Goal: Transaction & Acquisition: Purchase product/service

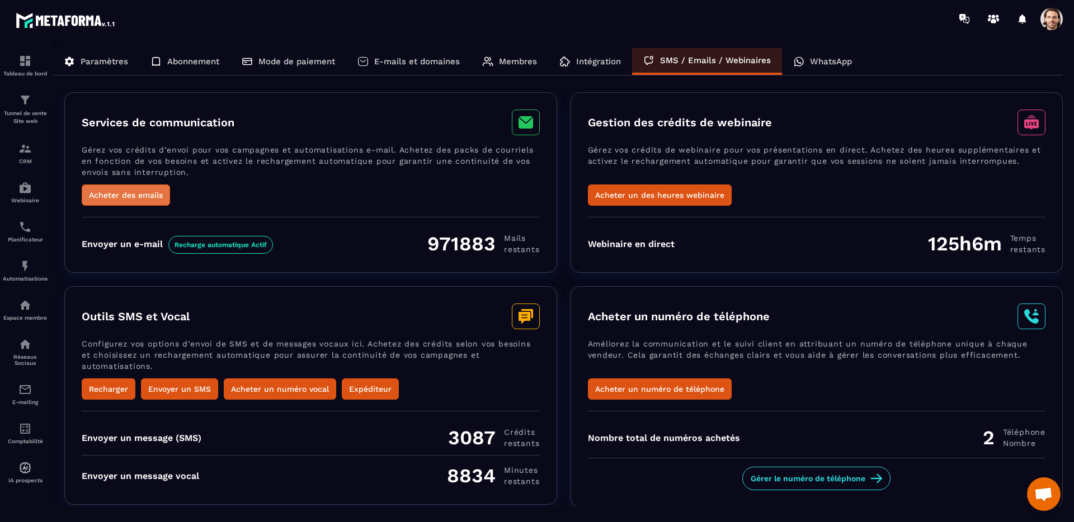
click at [157, 194] on button "Acheter des emails" at bounding box center [126, 195] width 88 height 21
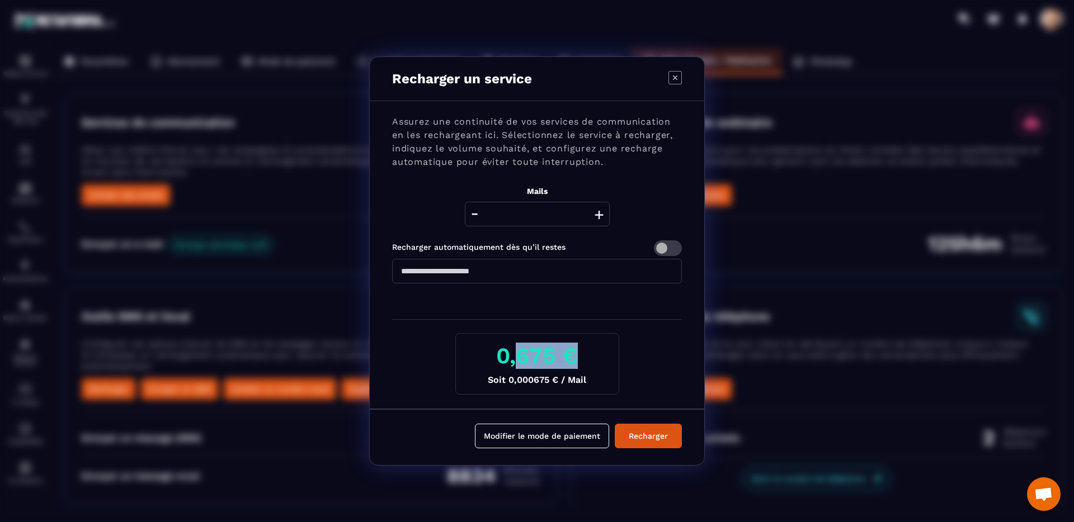
drag, startPoint x: 516, startPoint y: 360, endPoint x: 562, endPoint y: 356, distance: 46.1
click at [562, 356] on h3 "0,675 €" at bounding box center [537, 356] width 145 height 26
drag, startPoint x: 582, startPoint y: 356, endPoint x: 499, endPoint y: 355, distance: 82.8
click at [499, 355] on h3 "0,675 €" at bounding box center [537, 356] width 145 height 26
click at [672, 73] on icon "Modal window" at bounding box center [674, 77] width 13 height 13
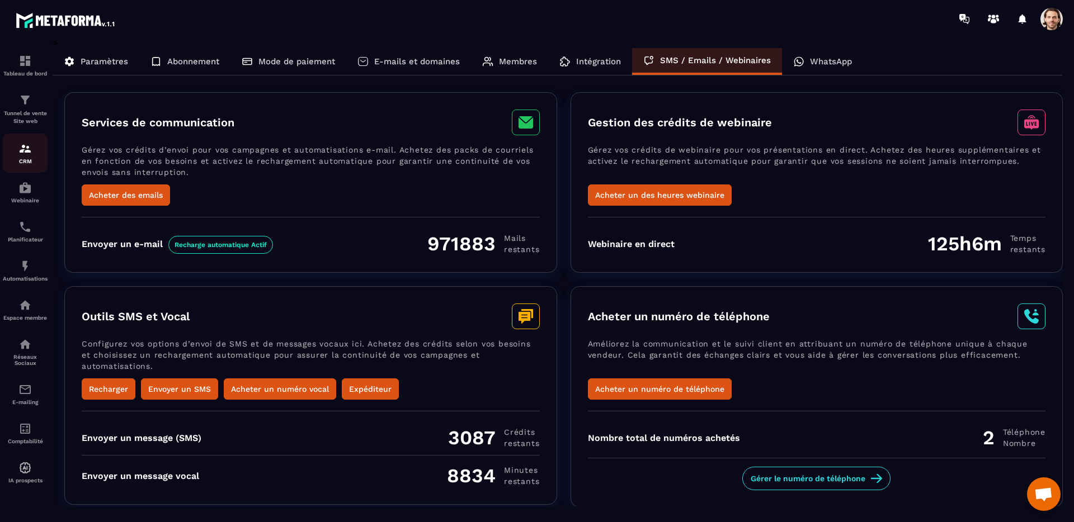
click at [32, 155] on div "CRM" at bounding box center [25, 153] width 45 height 22
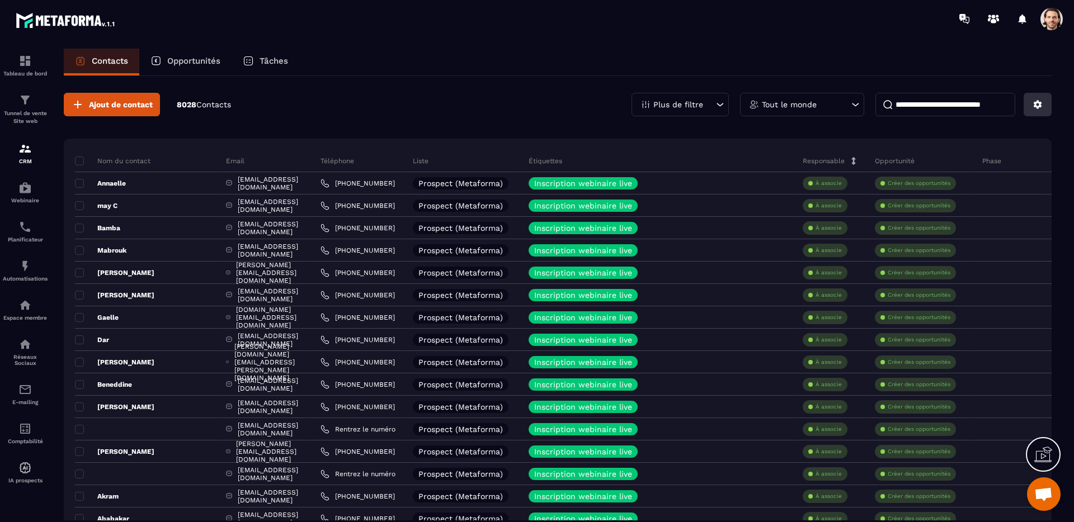
click at [1027, 104] on button at bounding box center [1037, 104] width 28 height 23
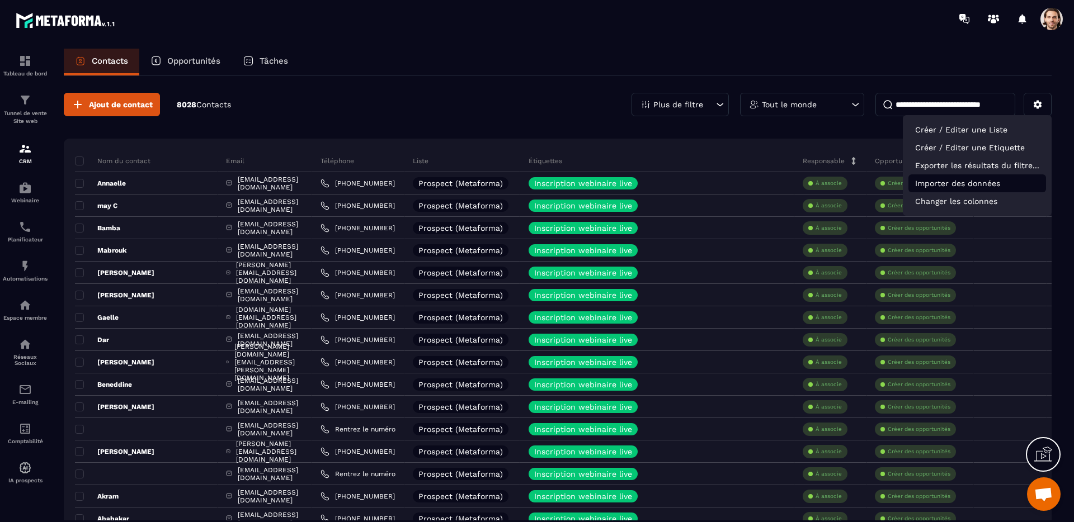
click at [973, 185] on p "Importer des données" at bounding box center [977, 183] width 138 height 18
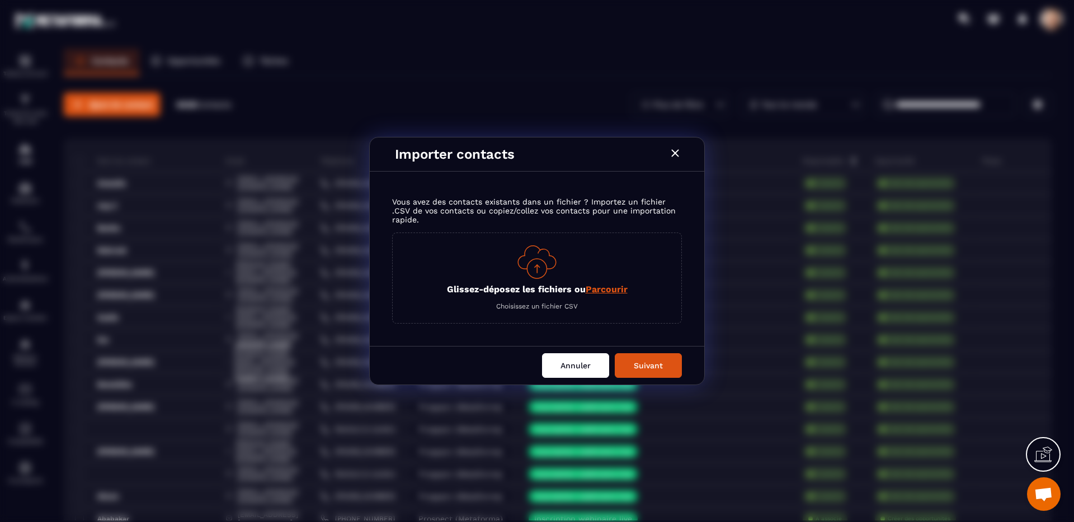
click at [569, 367] on button "Annuler" at bounding box center [575, 365] width 67 height 25
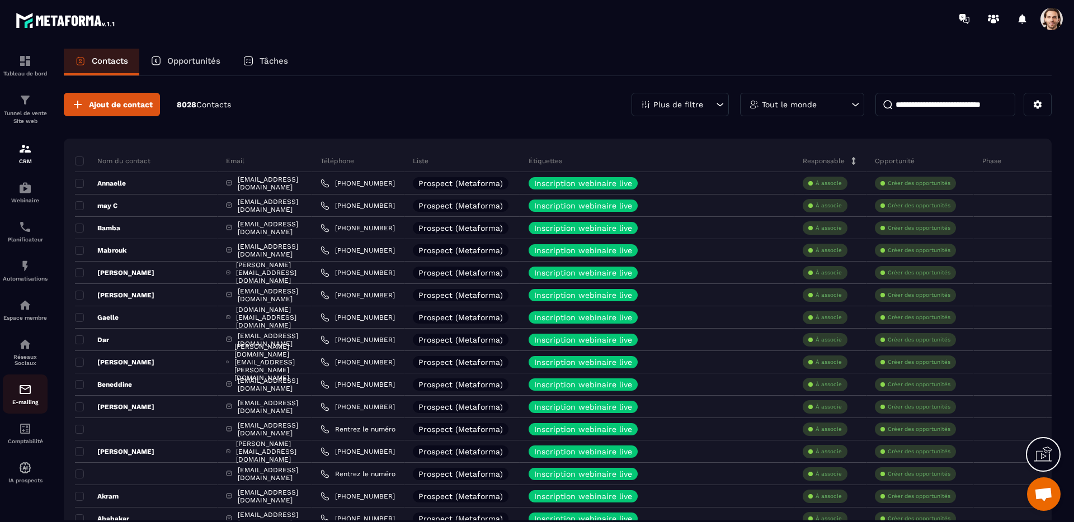
click at [31, 388] on img at bounding box center [24, 389] width 13 height 13
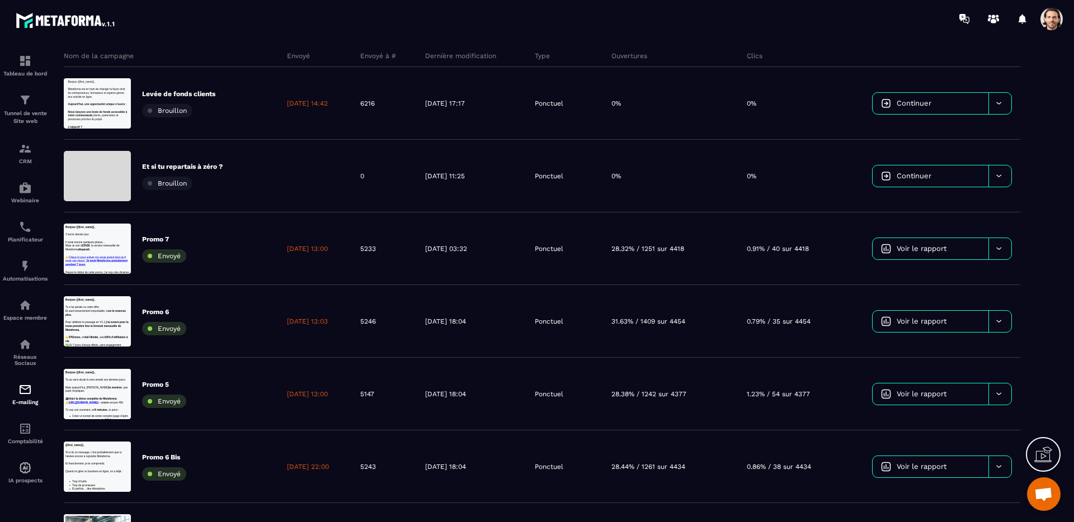
drag, startPoint x: 1057, startPoint y: 21, endPoint x: 1053, endPoint y: 25, distance: 5.9
click at [1057, 21] on span at bounding box center [1051, 19] width 22 height 22
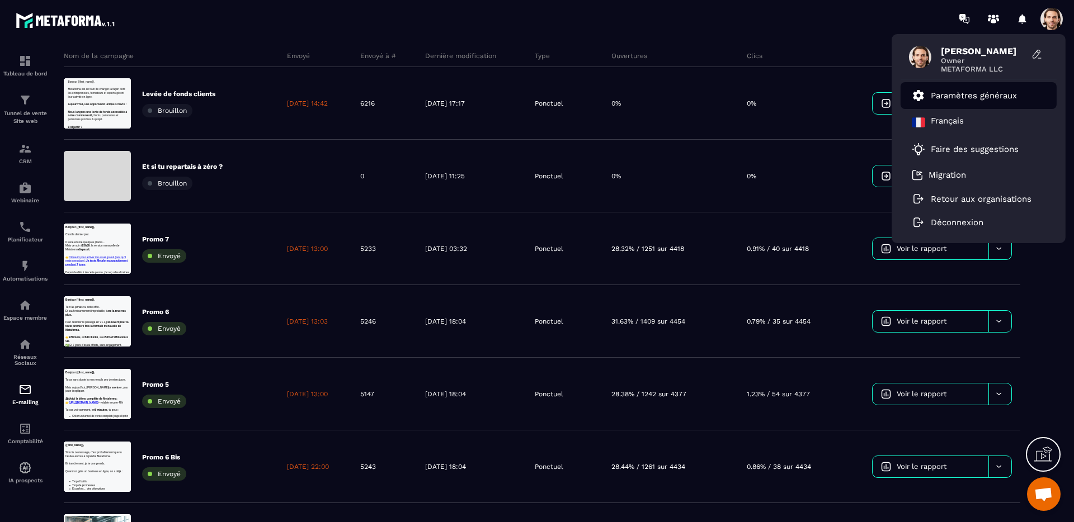
click at [996, 98] on p "Paramètres généraux" at bounding box center [974, 96] width 86 height 10
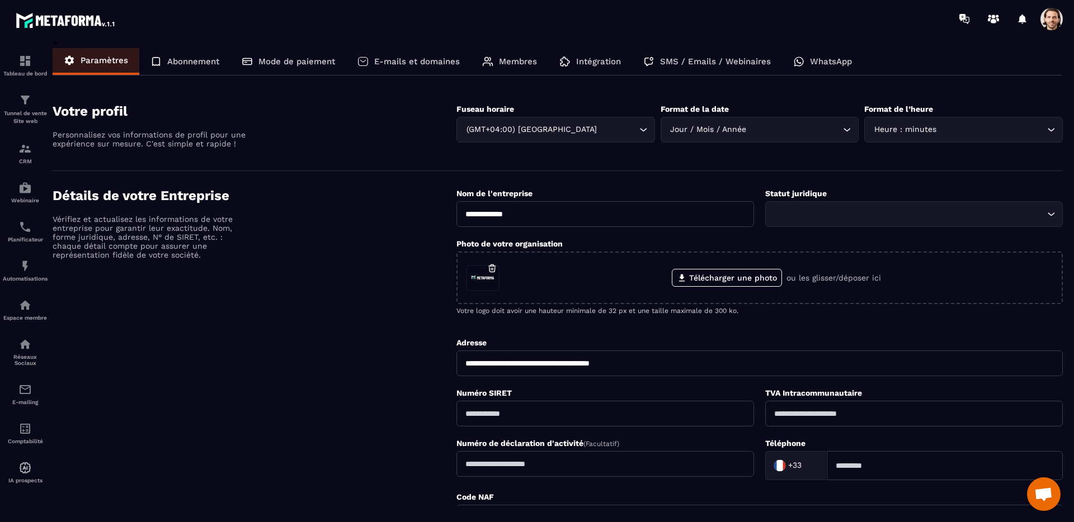
click at [703, 65] on p "SMS / Emails / Webinaires" at bounding box center [715, 61] width 111 height 10
